Goal: Transaction & Acquisition: Purchase product/service

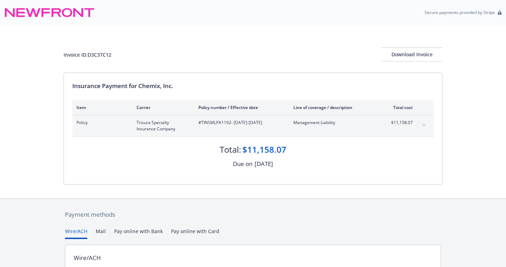
scroll to position [76, 0]
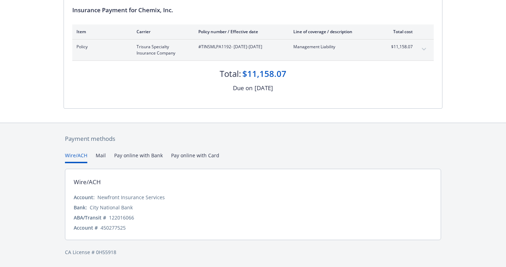
click at [146, 156] on button "Pay online with Bank" at bounding box center [138, 158] width 49 height 12
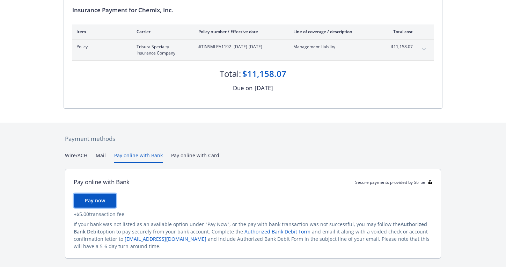
click at [97, 199] on span "Pay now" at bounding box center [95, 200] width 20 height 7
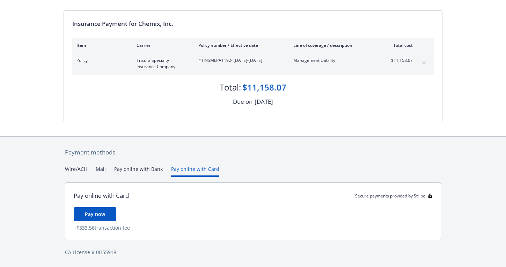
scroll to position [62, 0]
click at [186, 155] on div "Payment methods Wire/ACH Mail Pay online with Bank Pay online with Card Pay onl…" at bounding box center [253, 202] width 379 height 131
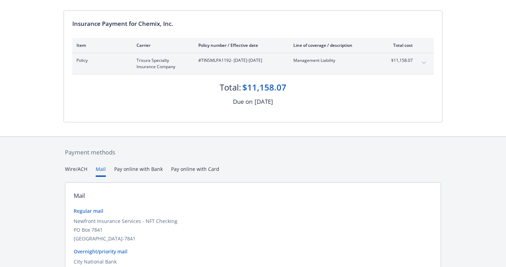
click at [102, 172] on button "Mail" at bounding box center [101, 171] width 10 height 12
click at [80, 170] on button "Wire/ACH" at bounding box center [76, 171] width 22 height 12
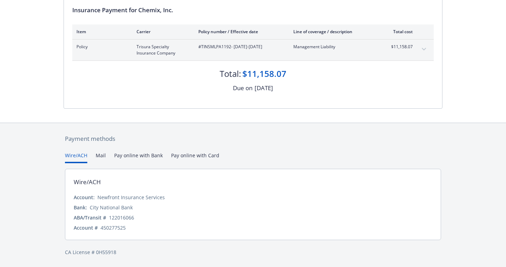
scroll to position [0, 0]
